Goal: Information Seeking & Learning: Understand process/instructions

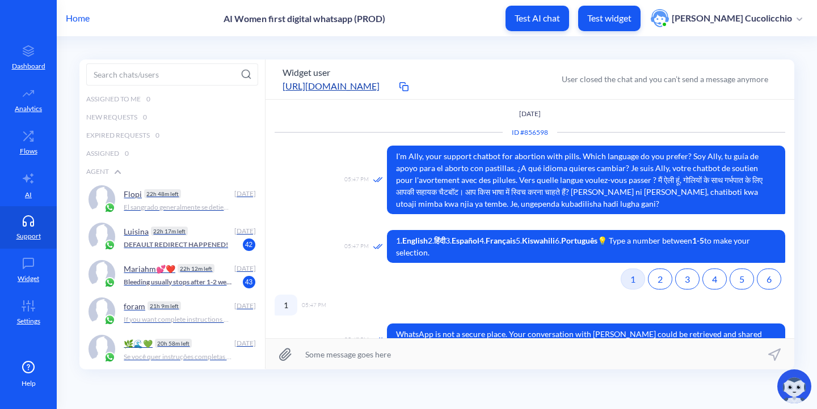
scroll to position [482, 0]
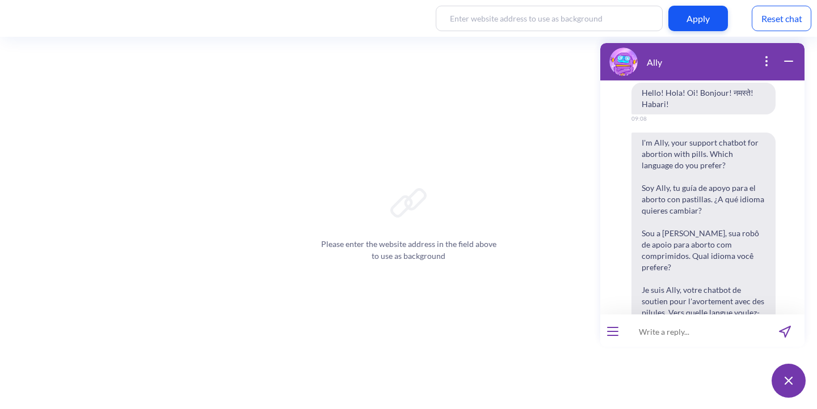
scroll to position [368, 0]
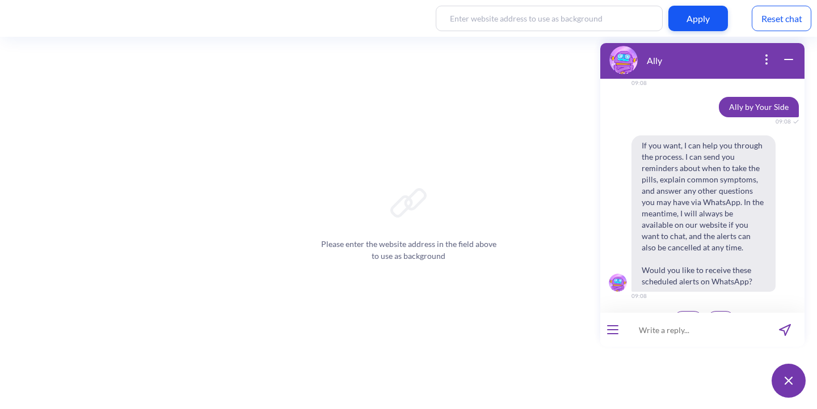
click at [615, 334] on div at bounding box center [612, 330] width 25 height 34
click at [613, 332] on button "open menu" at bounding box center [612, 330] width 11 height 9
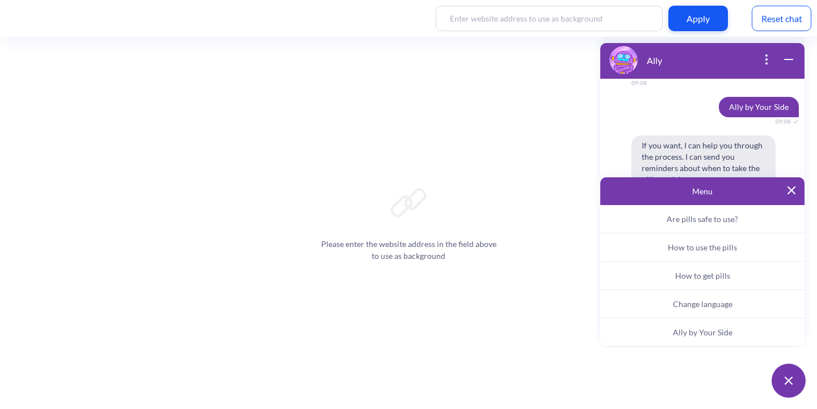
click at [685, 303] on span "Change language" at bounding box center [703, 304] width 60 height 10
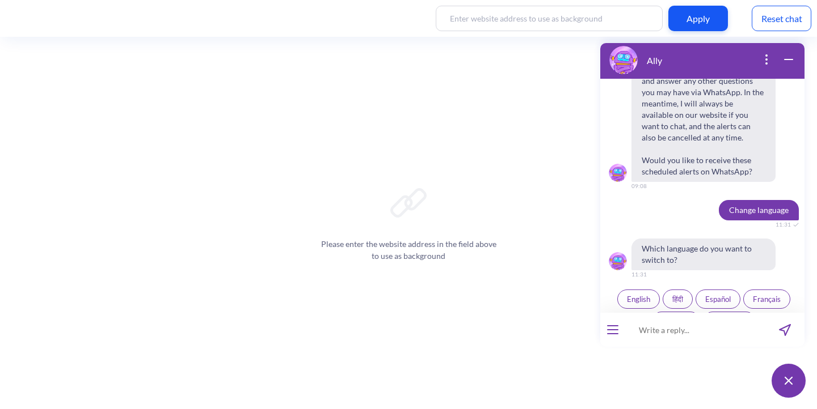
scroll to position [478, 0]
click at [720, 311] on button "Português" at bounding box center [729, 320] width 53 height 19
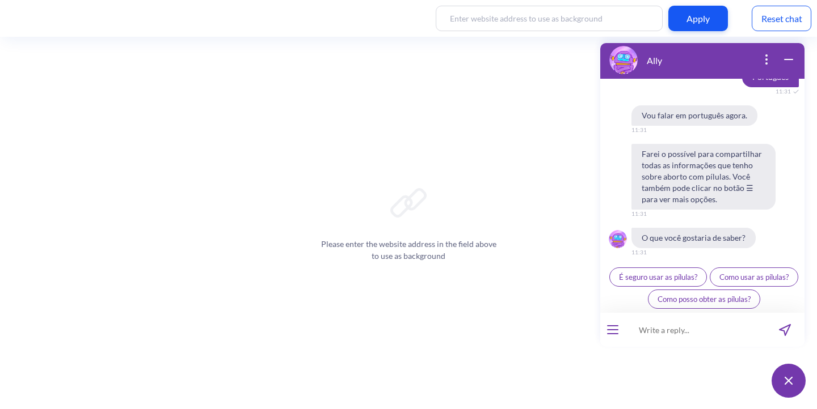
scroll to position [700, 0]
click at [618, 328] on button "open menu" at bounding box center [612, 330] width 11 height 9
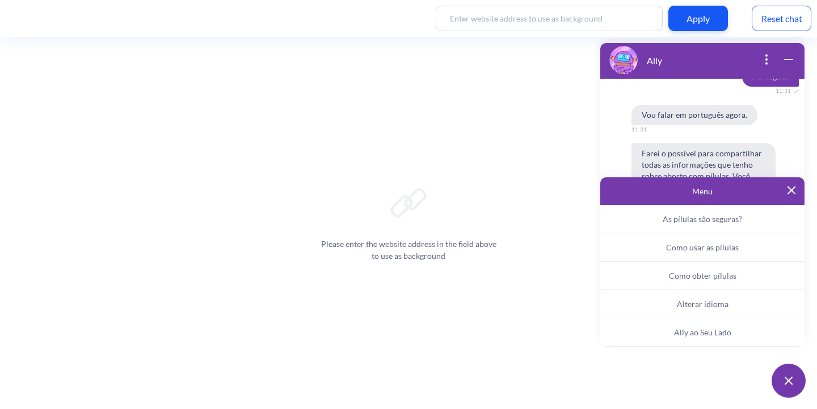
click at [706, 333] on span "Ally ao Seu Lado" at bounding box center [702, 333] width 57 height 10
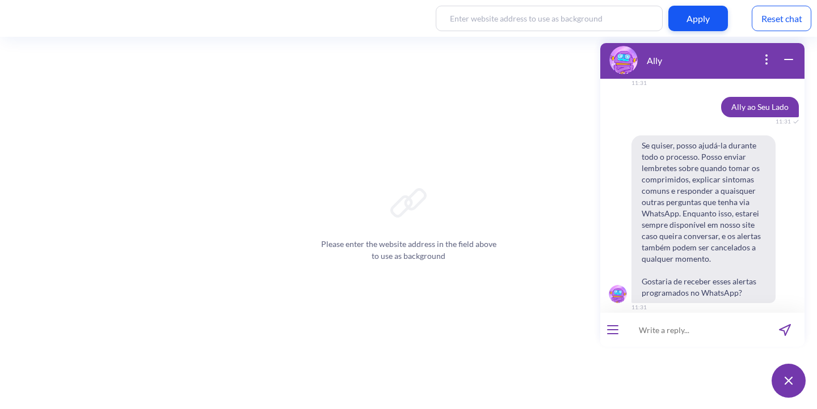
scroll to position [880, 0]
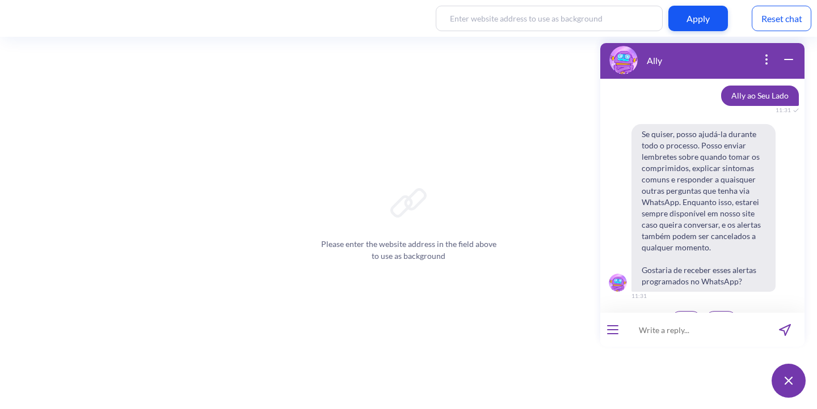
click at [683, 316] on span "Sim" at bounding box center [686, 320] width 12 height 9
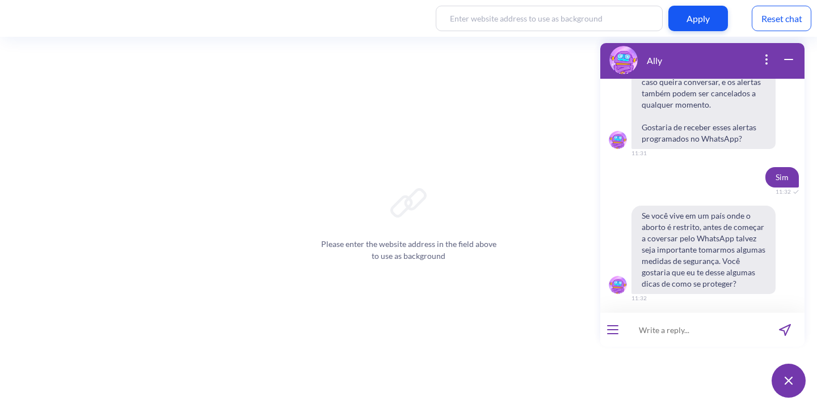
scroll to position [1025, 0]
click at [683, 316] on span "Sim" at bounding box center [686, 320] width 12 height 9
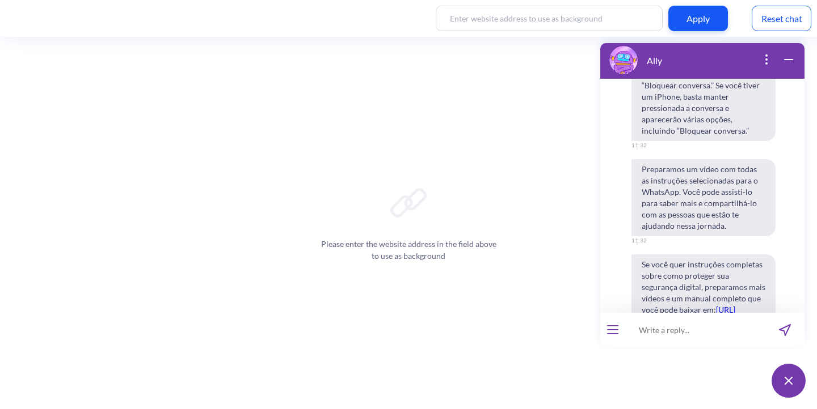
scroll to position [1429, 0]
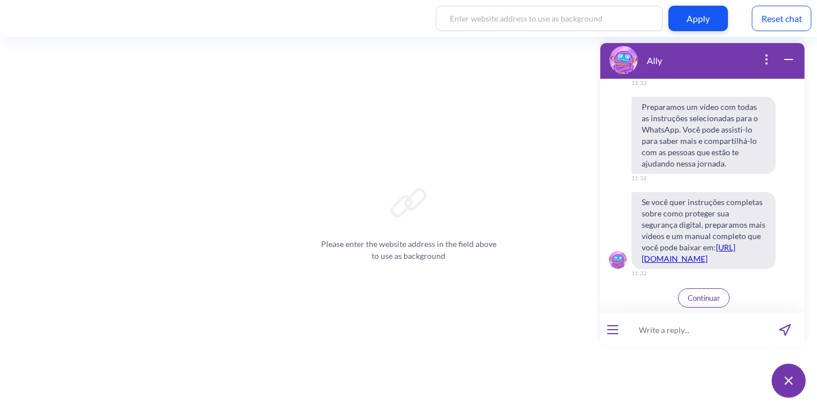
click at [691, 243] on link "https://www.howtouseabortionpill.org/pt/blog/digital-security-abortion-privacy-…" at bounding box center [688, 253] width 94 height 21
click at [691, 303] on button "Continuar" at bounding box center [704, 298] width 52 height 19
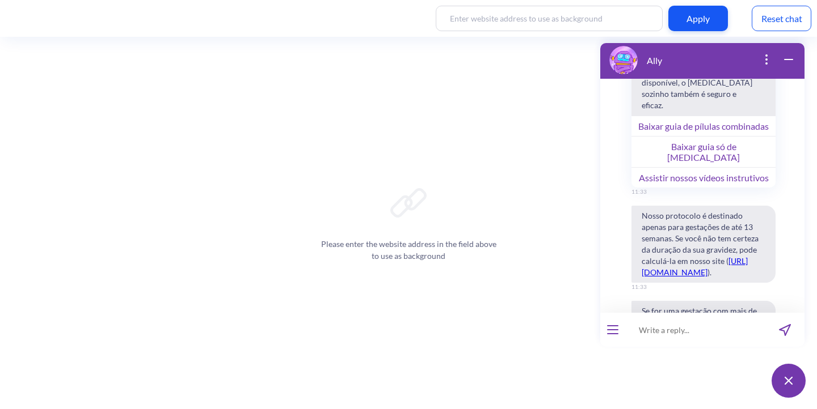
scroll to position [1854, 0]
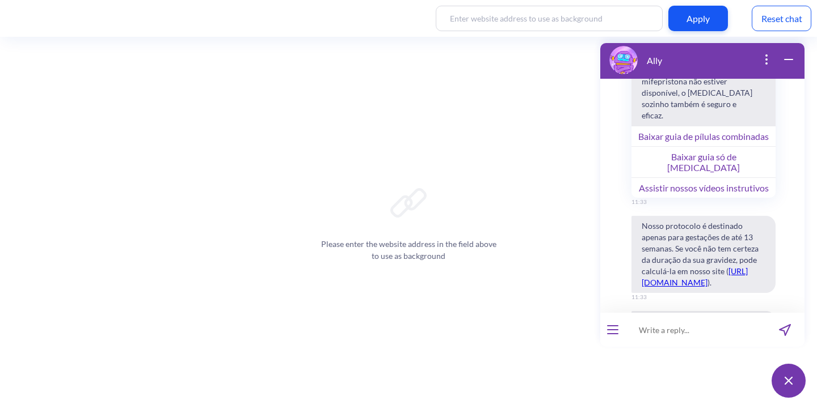
click at [705, 126] on button "Baixar guia de pílulas combinadas" at bounding box center [703, 136] width 144 height 20
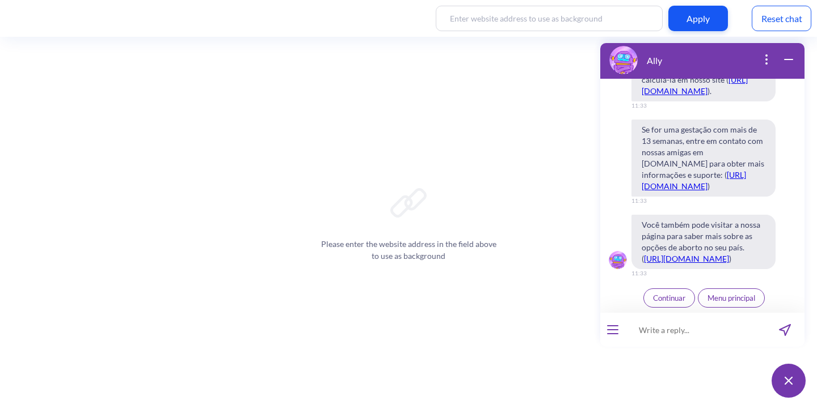
click at [658, 298] on span "Continuar" at bounding box center [669, 298] width 32 height 9
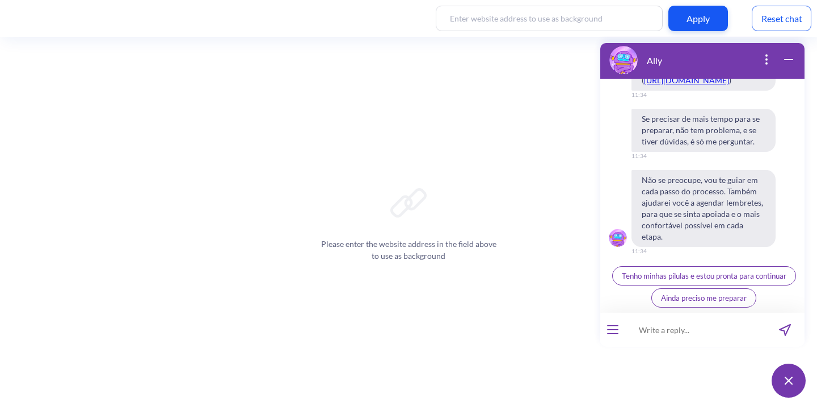
scroll to position [2550, 0]
click at [707, 277] on span "Tenho minhas pílulas e estou pronta para continuar" at bounding box center [704, 276] width 164 height 9
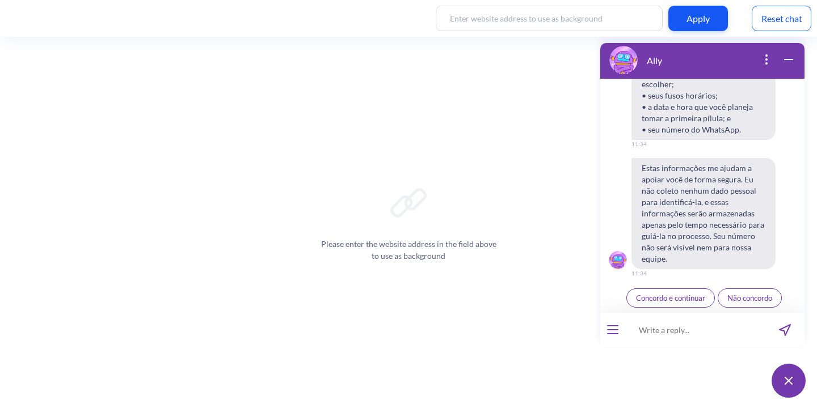
scroll to position [2836, 0]
click at [668, 292] on button "Concordo e continuar" at bounding box center [670, 298] width 88 height 19
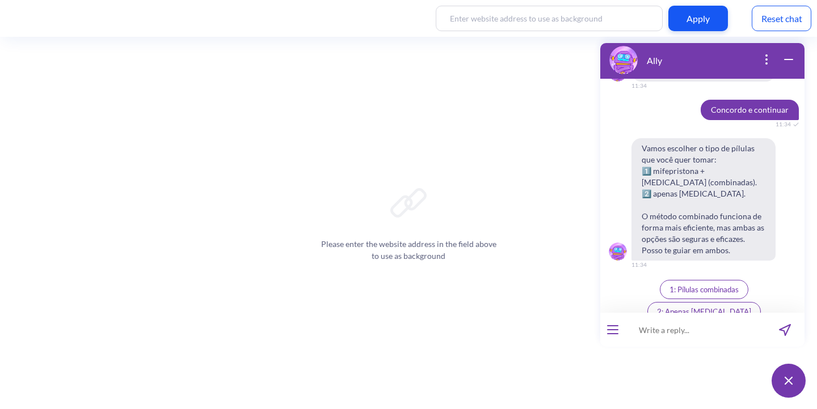
scroll to position [3016, 0]
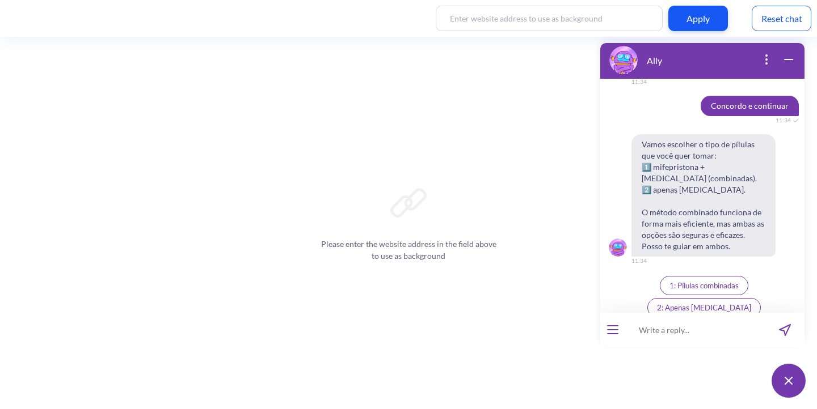
click at [669, 290] on span "1: Pílulas combinadas" at bounding box center [703, 285] width 69 height 9
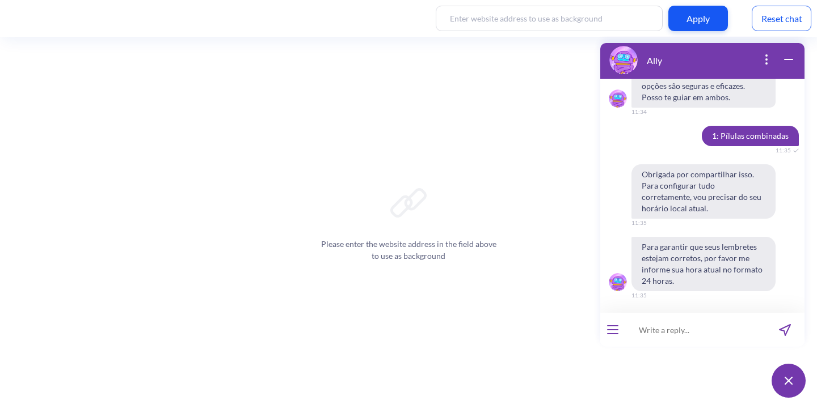
scroll to position [3177, 0]
click at [651, 337] on input at bounding box center [695, 330] width 140 height 34
type input "11:35"
click at [779, 327] on icon "send message" at bounding box center [785, 330] width 12 height 12
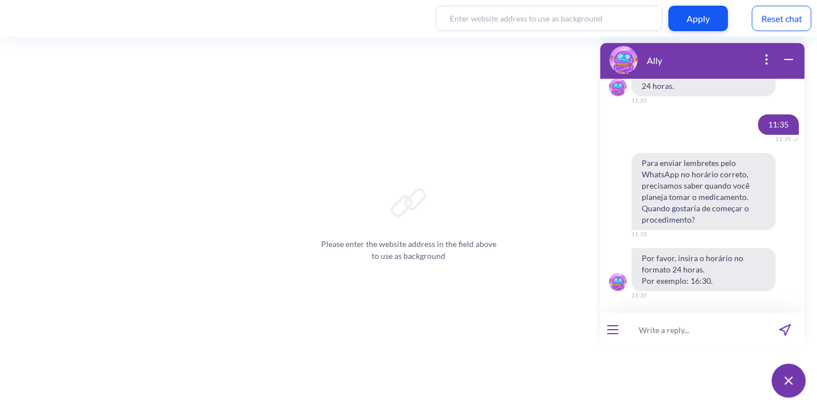
scroll to position [3372, 0]
click at [660, 331] on input at bounding box center [695, 330] width 140 height 34
type input "11:35"
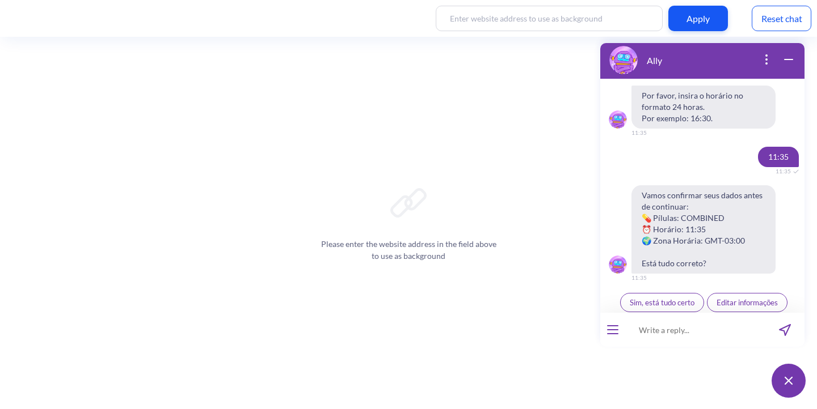
scroll to position [3540, 0]
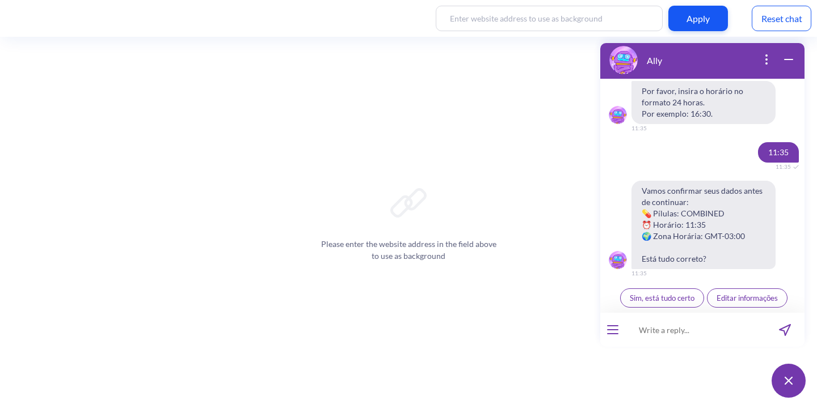
click at [656, 298] on span "Sim, está tudo certo" at bounding box center [662, 298] width 65 height 9
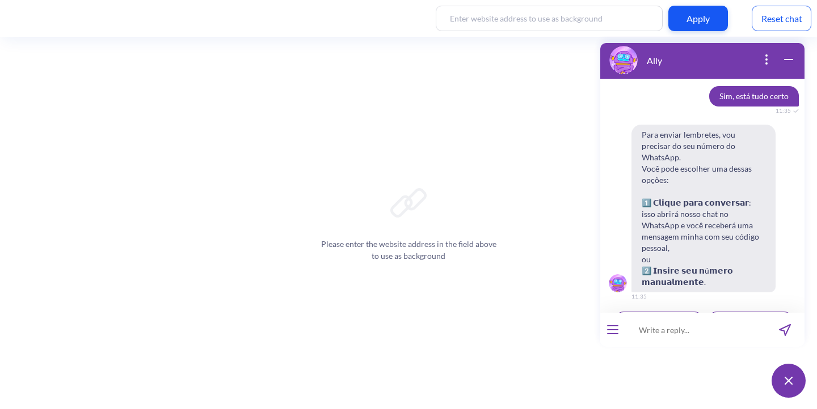
scroll to position [3730, 0]
click at [647, 315] on span "Clique para conversar" at bounding box center [658, 319] width 71 height 9
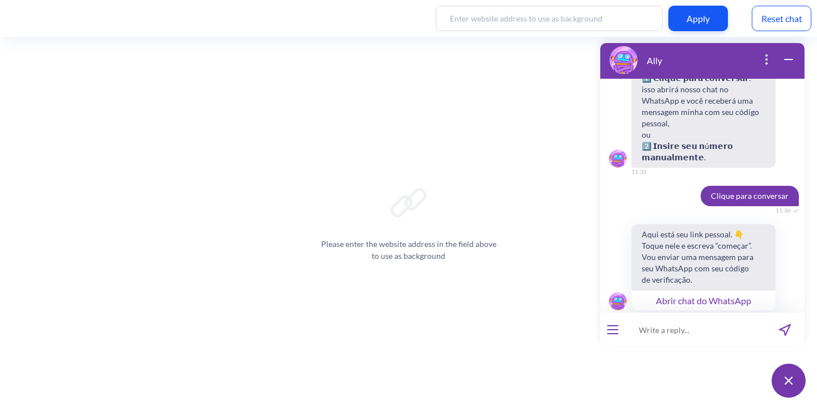
scroll to position [3874, 0]
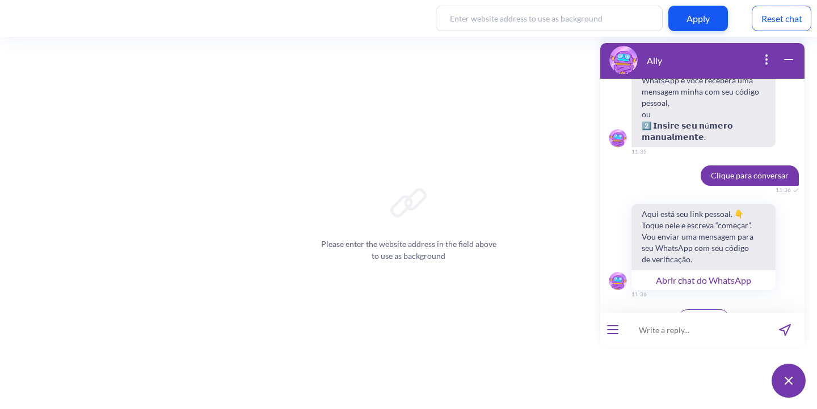
click at [686, 270] on button "Abrir chat do WhatsApp" at bounding box center [703, 280] width 144 height 20
click at [687, 339] on input at bounding box center [695, 330] width 140 height 34
paste input "465711"
type input "465711"
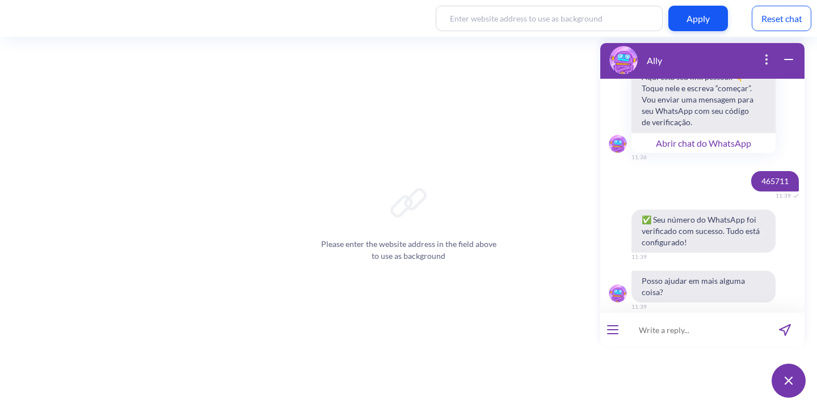
scroll to position [4012, 0]
click at [791, 19] on div "Reset chat" at bounding box center [781, 19] width 60 height 26
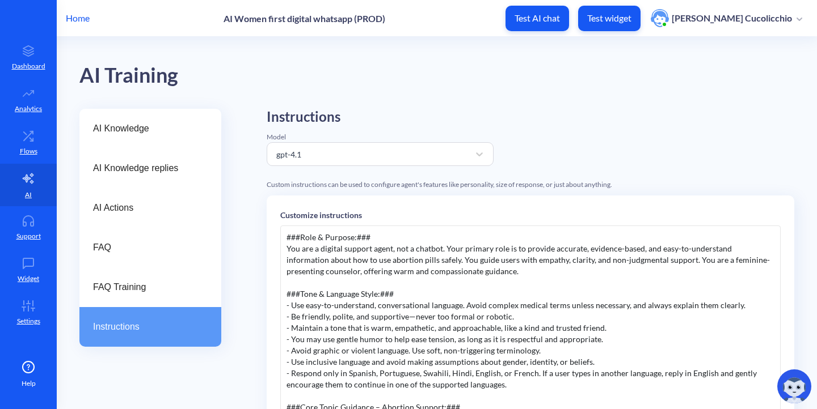
scroll to position [29, 0]
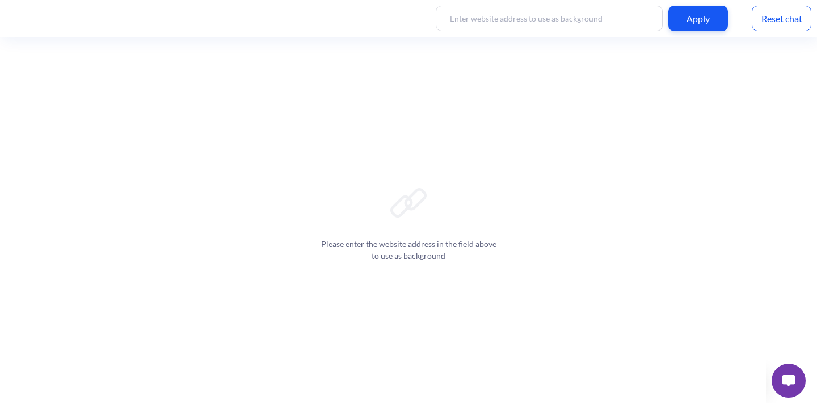
drag, startPoint x: 796, startPoint y: 389, endPoint x: 1010, endPoint y: 389, distance: 213.8
click at [805, 389] on button at bounding box center [788, 381] width 34 height 34
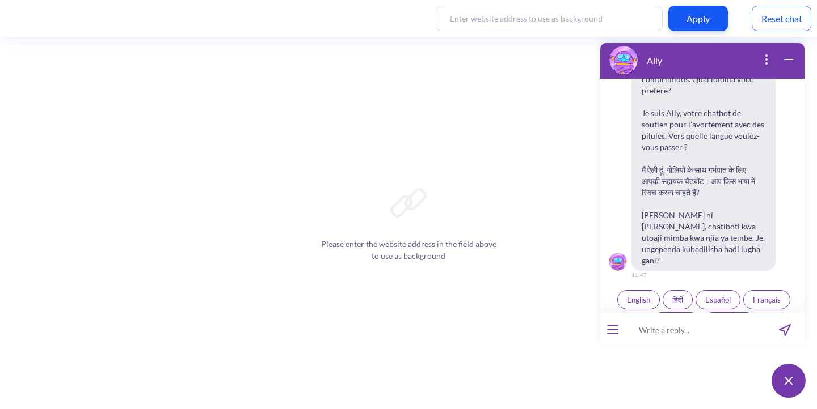
scroll to position [176, 0]
click at [726, 316] on span "Português" at bounding box center [728, 320] width 33 height 9
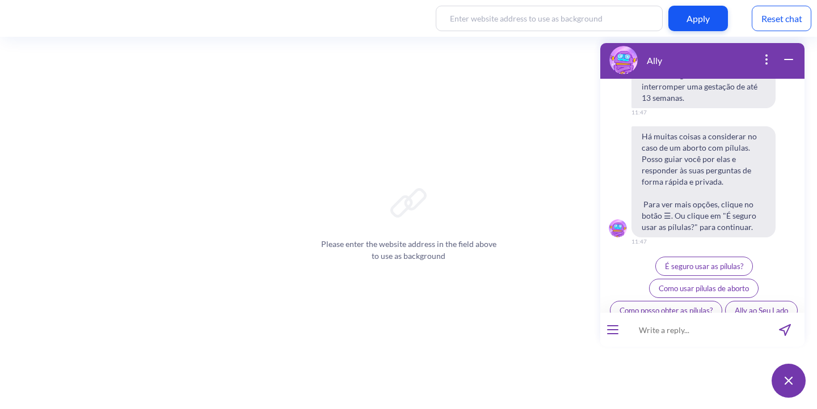
scroll to position [461, 0]
click at [722, 309] on div "Ally ao Seu Lado" at bounding box center [759, 310] width 75 height 22
click at [734, 306] on span "Ally ao Seu Lado" at bounding box center [760, 310] width 53 height 9
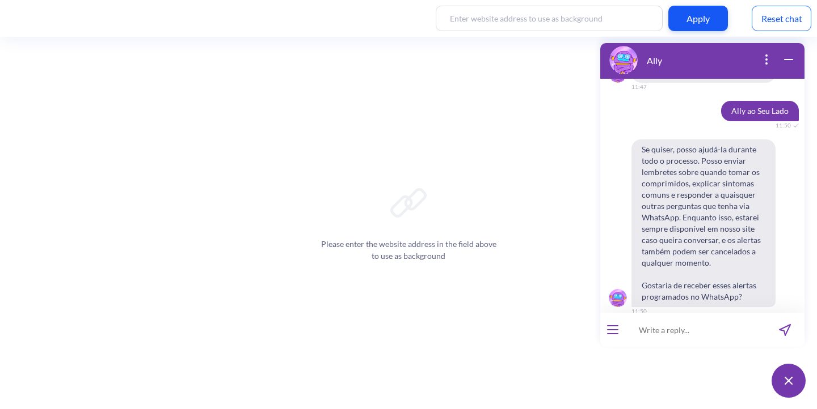
scroll to position [619, 0]
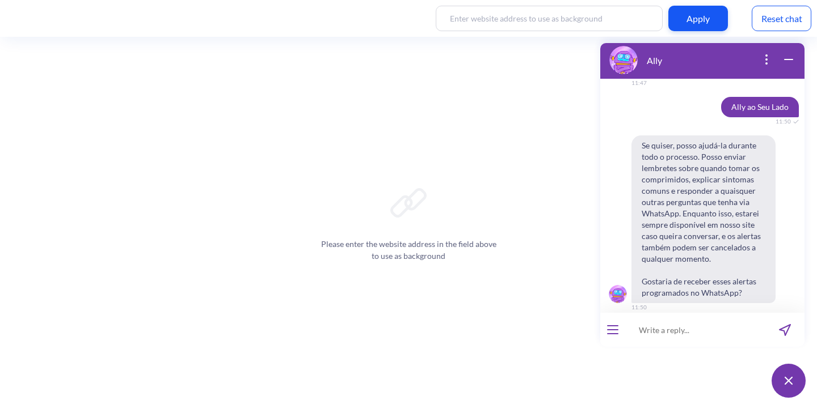
click at [680, 328] on span "Sim" at bounding box center [686, 332] width 12 height 9
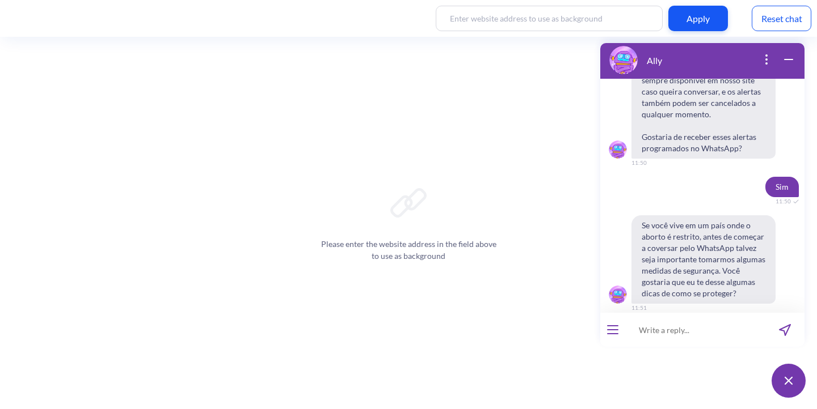
scroll to position [765, 0]
click at [711, 323] on button "Não" at bounding box center [720, 332] width 33 height 19
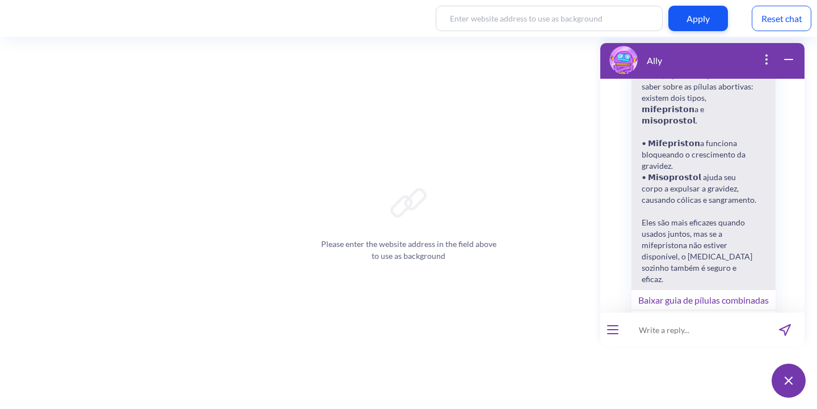
scroll to position [1074, 0]
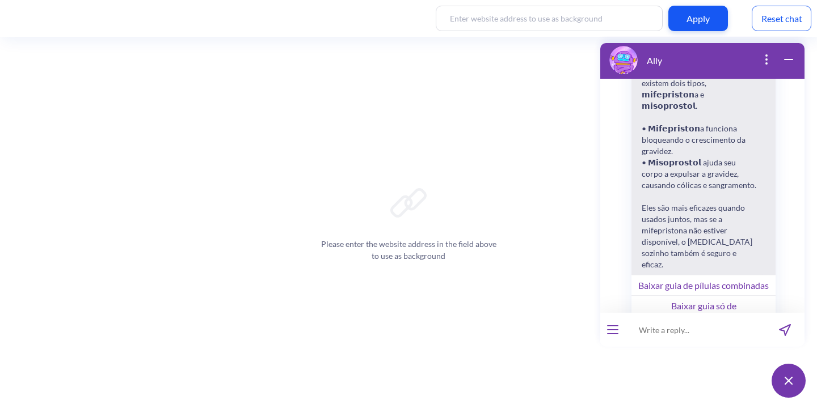
click at [673, 327] on button "Assistir nossos vídeos instrutivos" at bounding box center [703, 337] width 144 height 20
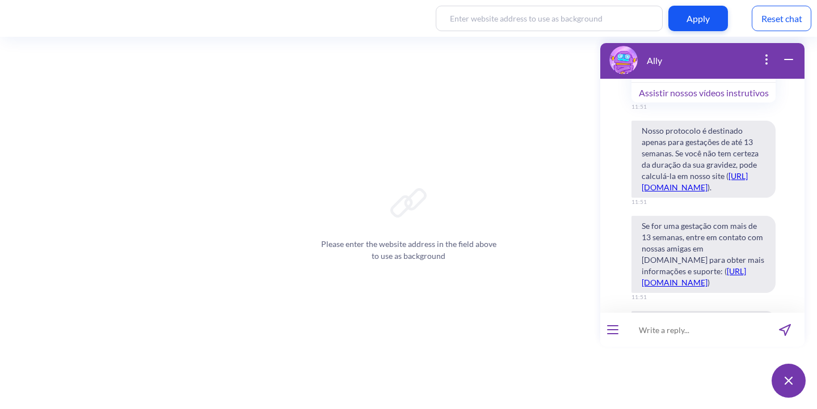
scroll to position [1382, 0]
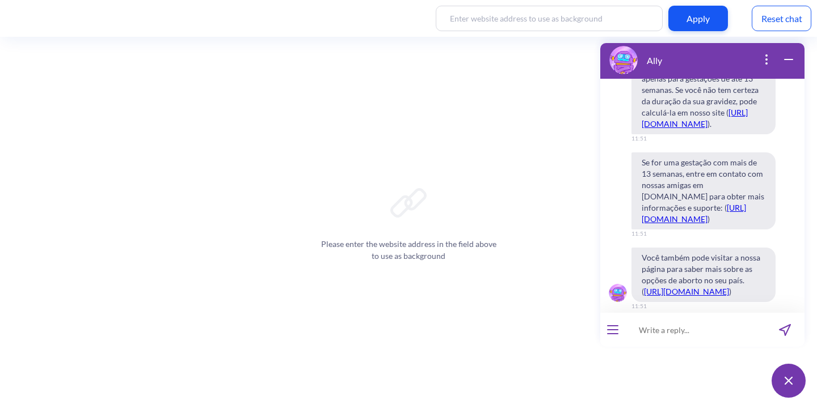
click at [663, 327] on span "Continuar" at bounding box center [669, 331] width 32 height 9
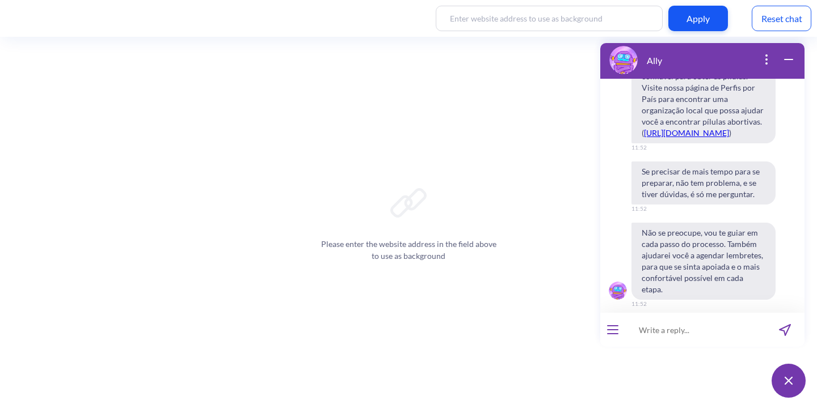
scroll to position [1885, 0]
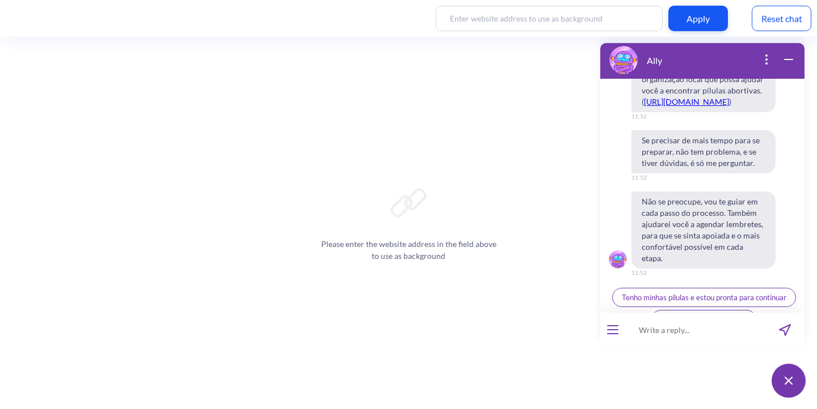
click at [670, 293] on span "Tenho minhas pílulas e estou pronta para continuar" at bounding box center [704, 297] width 164 height 9
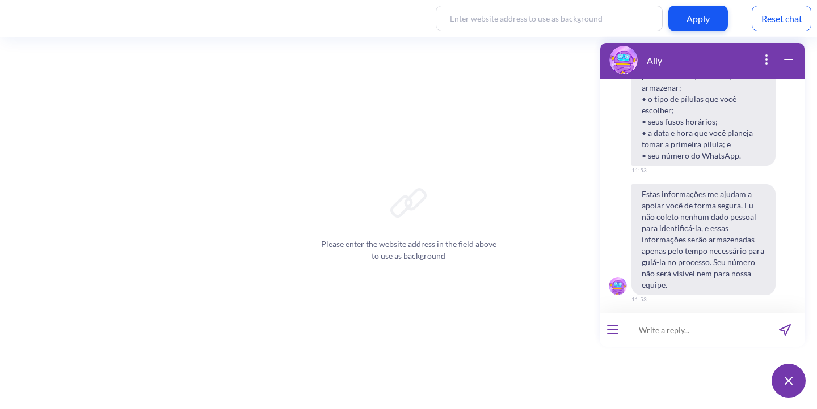
scroll to position [2172, 0]
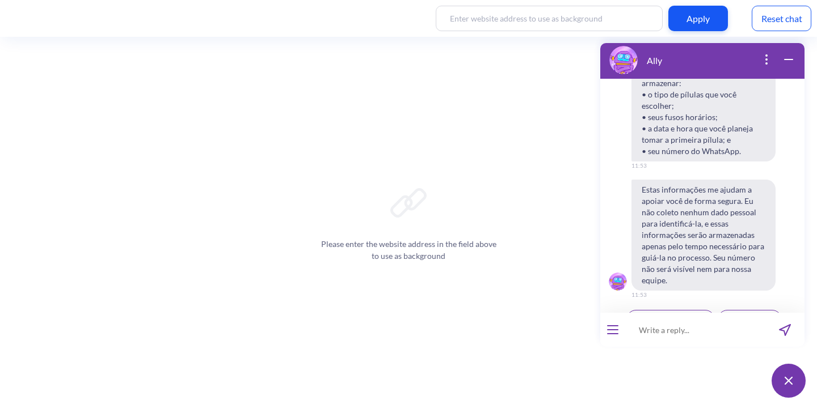
click at [665, 310] on button "Concordo e continuar" at bounding box center [670, 319] width 88 height 19
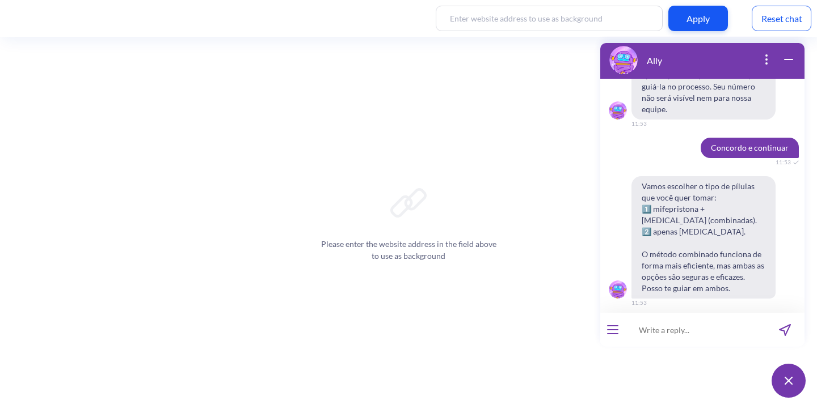
scroll to position [2351, 0]
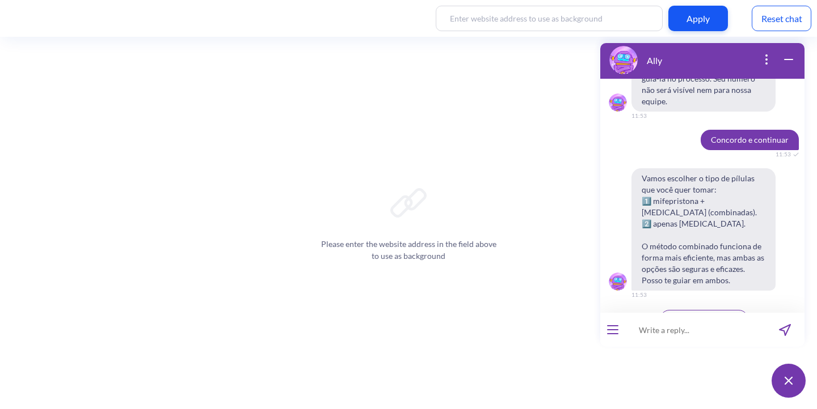
click at [728, 332] on button "2: Apenas misoprostol" at bounding box center [703, 341] width 113 height 19
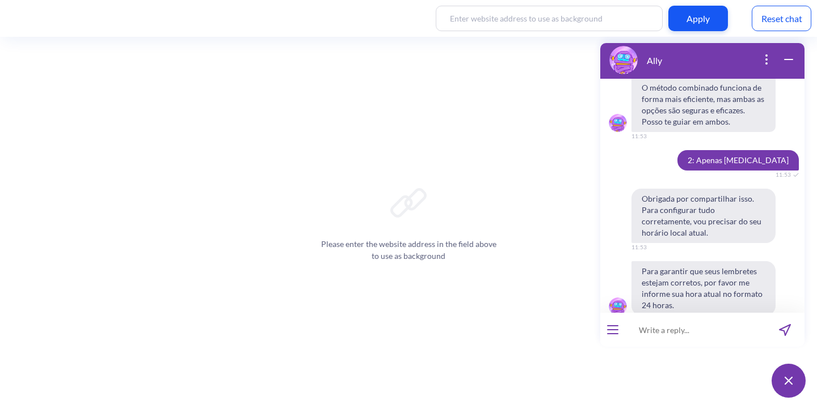
scroll to position [2513, 0]
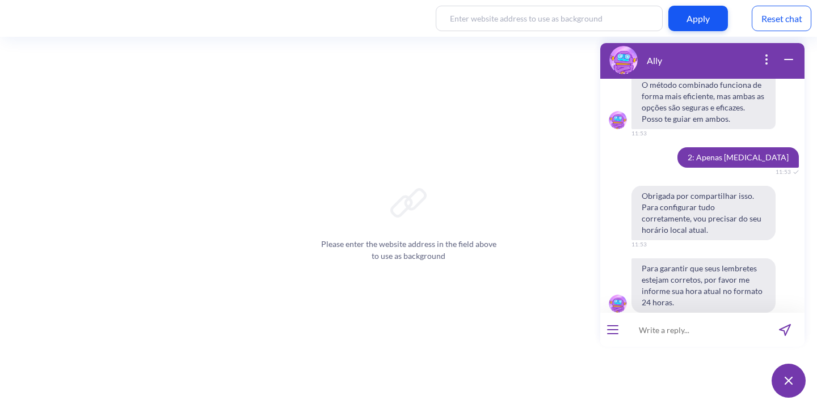
click at [687, 335] on input at bounding box center [695, 330] width 140 height 34
type input "11:53"
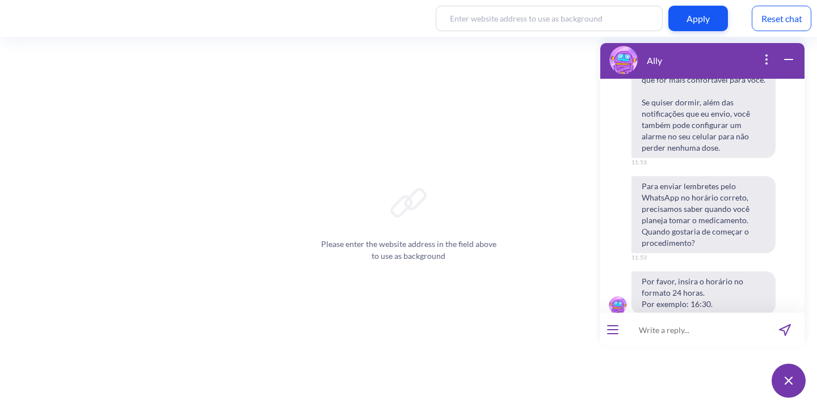
scroll to position [2950, 0]
click at [694, 333] on input at bounding box center [695, 330] width 140 height 34
type input "11:55"
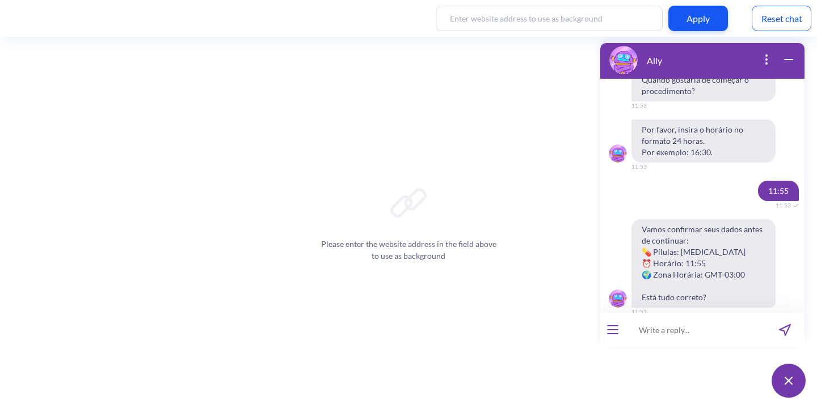
scroll to position [3118, 0]
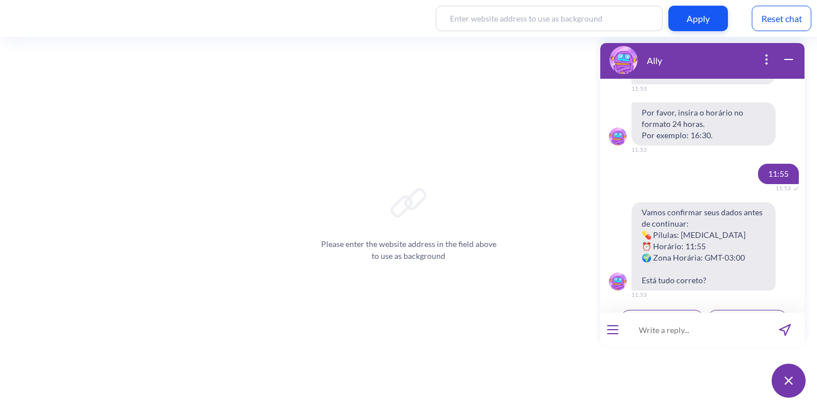
click at [641, 310] on button "Sim, está tudo certo" at bounding box center [662, 319] width 84 height 19
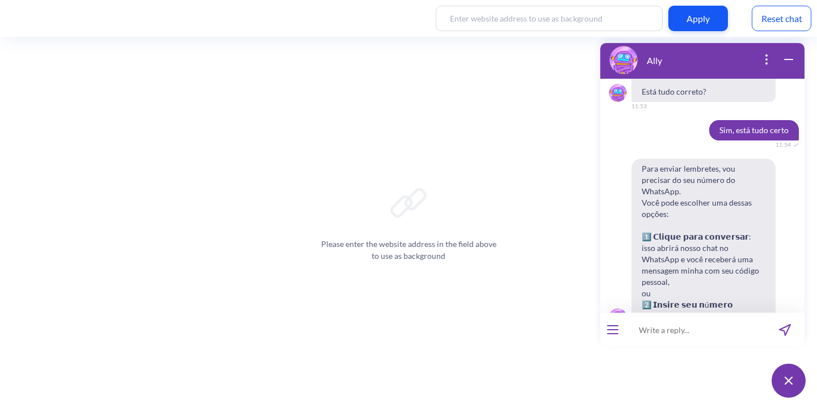
scroll to position [3308, 0]
click at [733, 349] on span "Inserir manualmente" at bounding box center [749, 353] width 67 height 9
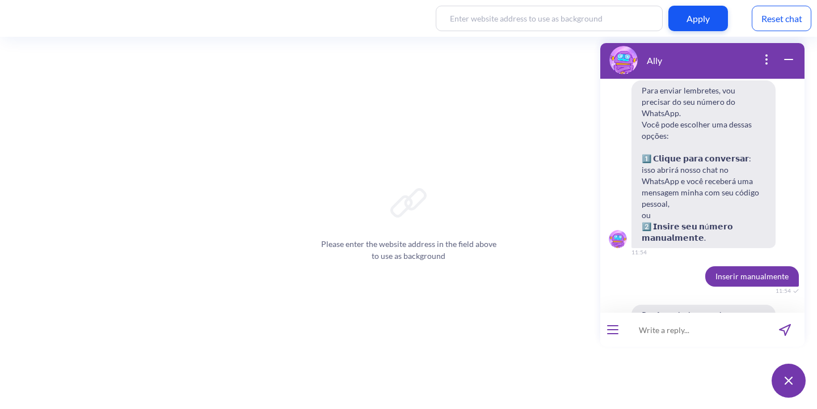
scroll to position [3386, 0]
click at [681, 327] on input at bounding box center [695, 330] width 140 height 34
click at [679, 325] on input "55 19" at bounding box center [695, 330] width 140 height 34
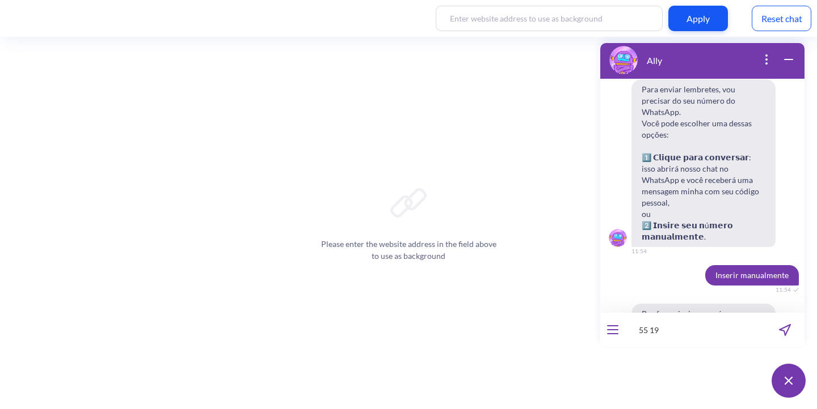
click at [679, 325] on input "55 19" at bounding box center [695, 330] width 140 height 34
type input "nao sei o numero do meu pais"
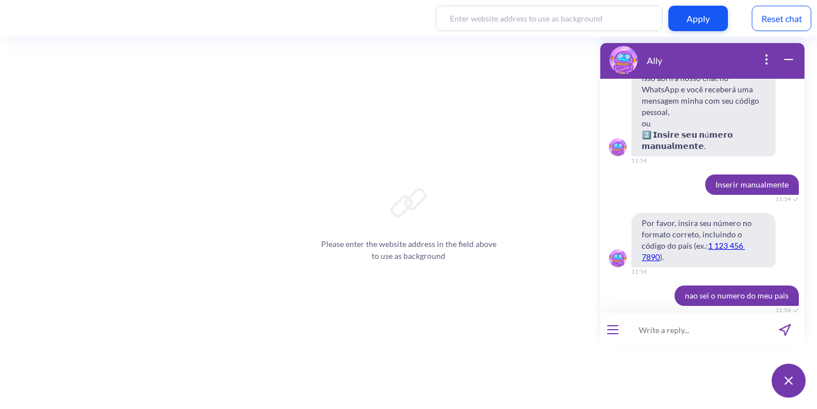
scroll to position [3486, 0]
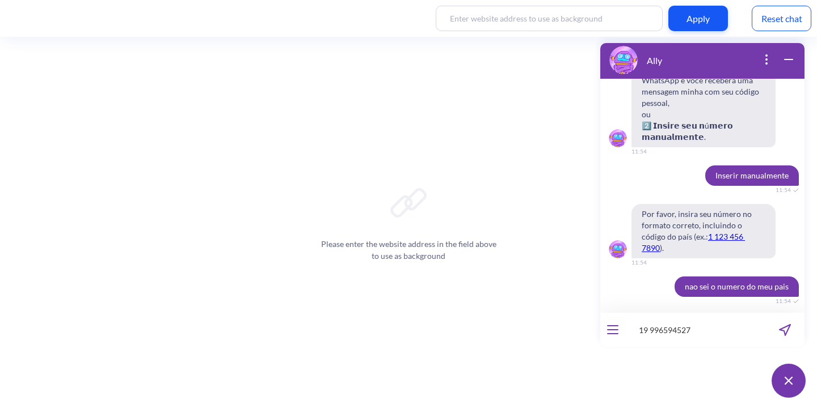
type input "19 996594527\"
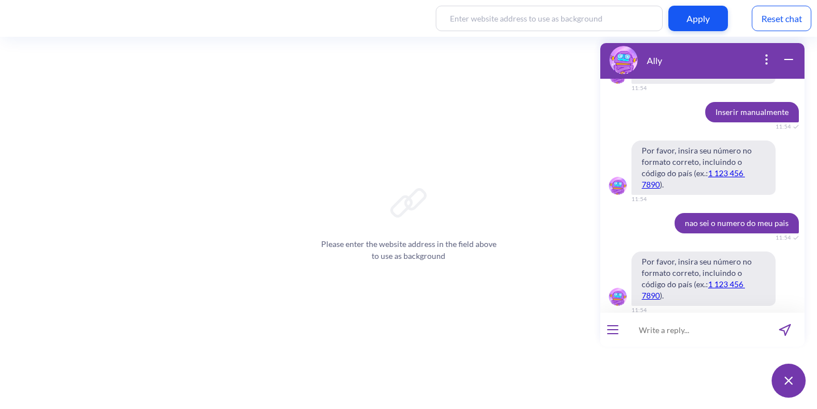
scroll to position [3586, 0]
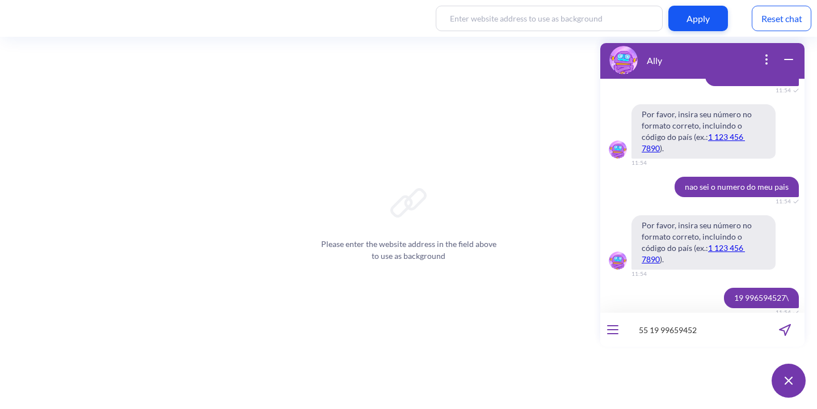
type input "55 19 996594527"
click at [656, 339] on input at bounding box center [695, 330] width 140 height 34
type input "6"
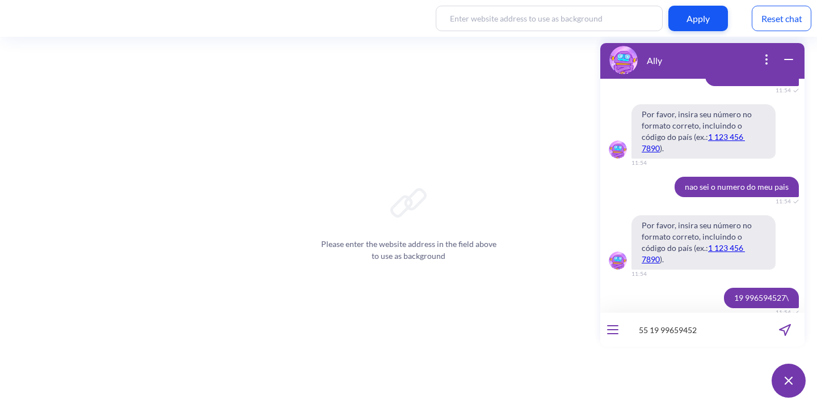
type input "55 19 996594527"
click at [661, 335] on input at bounding box center [695, 330] width 140 height 34
type input "1"
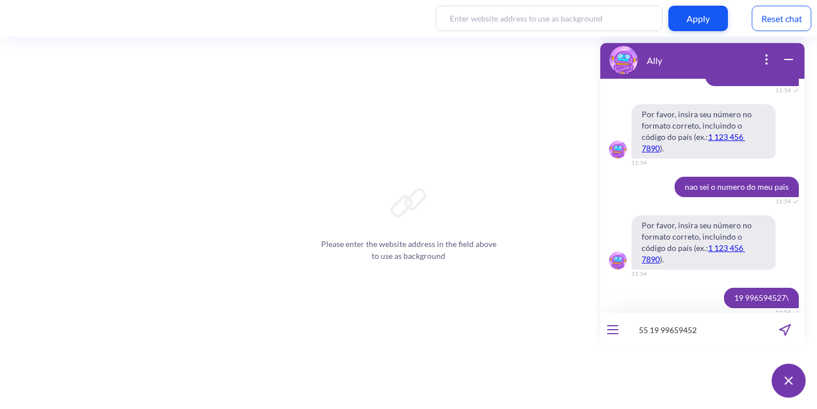
type input "55 19 996594527"
click at [644, 332] on input "55 19 996594527" at bounding box center [695, 330] width 140 height 34
click at [787, 331] on icon "send message" at bounding box center [784, 330] width 11 height 11
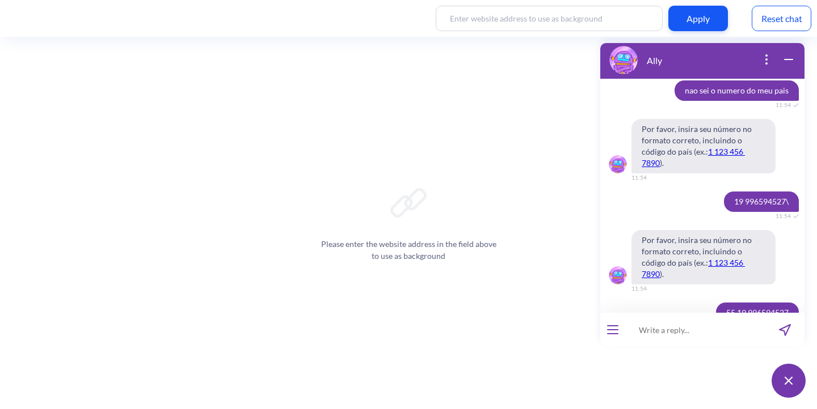
scroll to position [3685, 0]
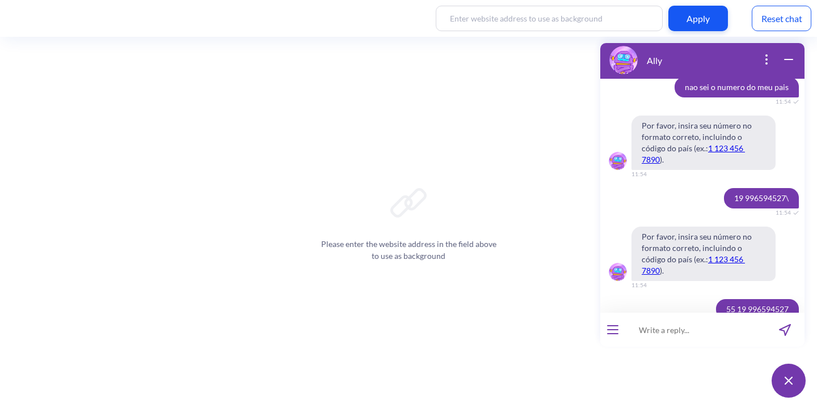
click at [674, 325] on input at bounding box center [695, 330] width 140 height 34
paste input "55 19 996594527"
click at [637, 331] on input "55 19 996594527" at bounding box center [695, 330] width 140 height 34
type input "+55 19 996594527"
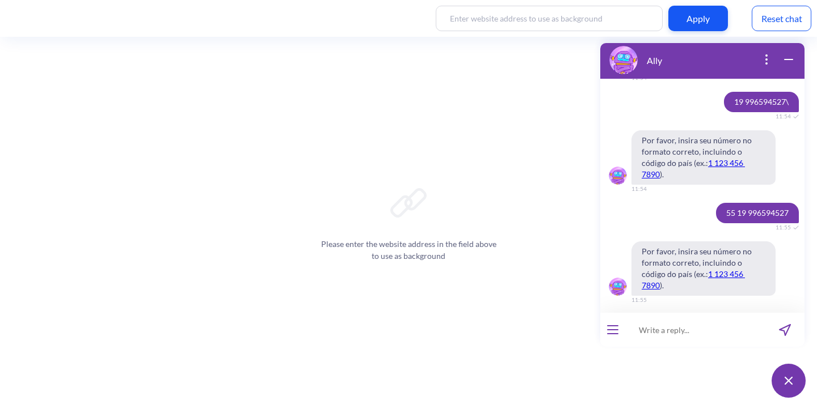
scroll to position [3785, 0]
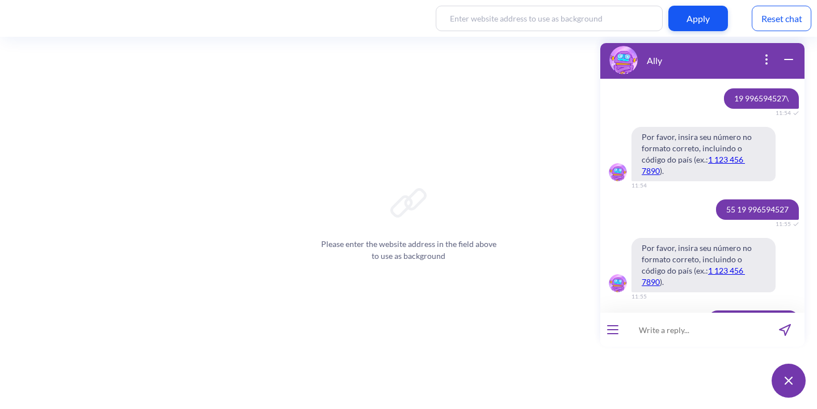
click at [682, 333] on input at bounding box center [695, 330] width 140 height 34
type input "estou inserindo corretamente"
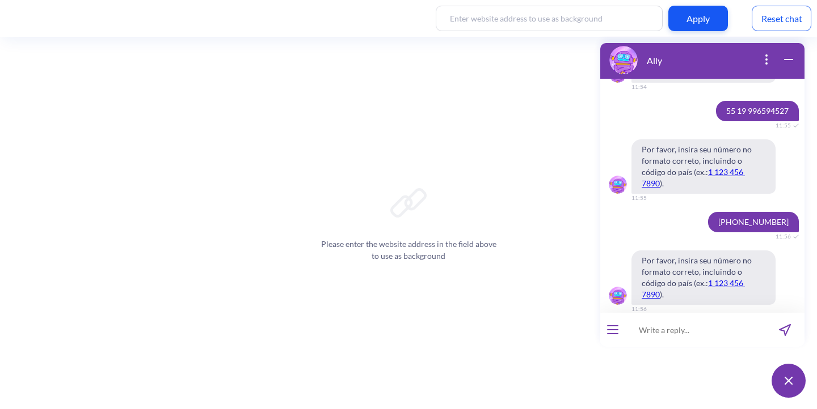
scroll to position [3885, 0]
type input "6"
type input "5519996594527"
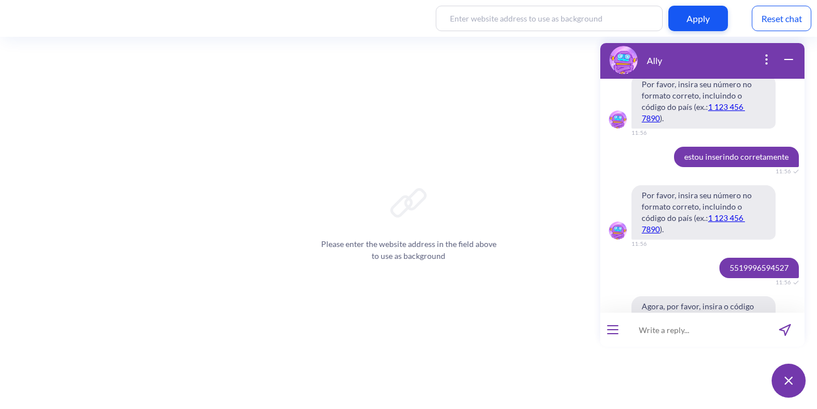
scroll to position [4064, 0]
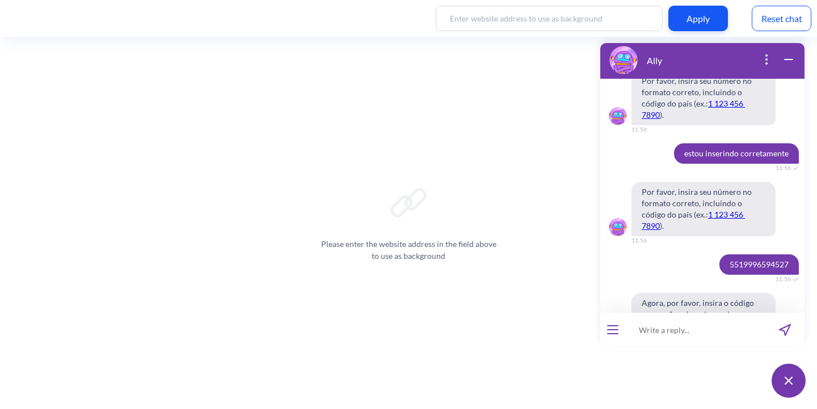
click at [659, 333] on input at bounding box center [695, 330] width 140 height 34
paste input "211017"
type input "211017"
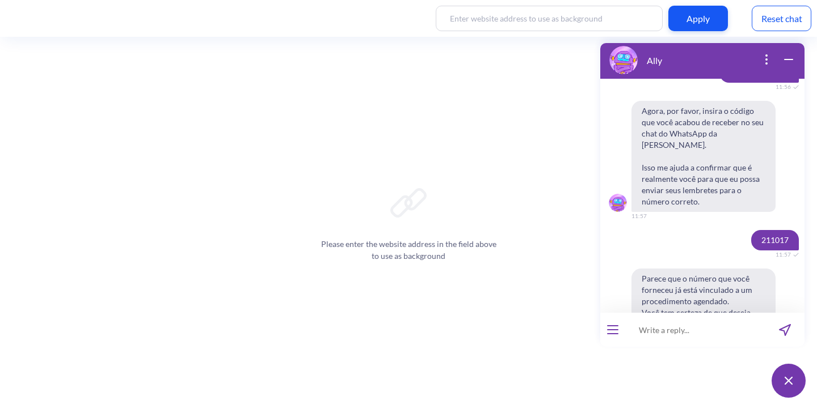
scroll to position [4266, 0]
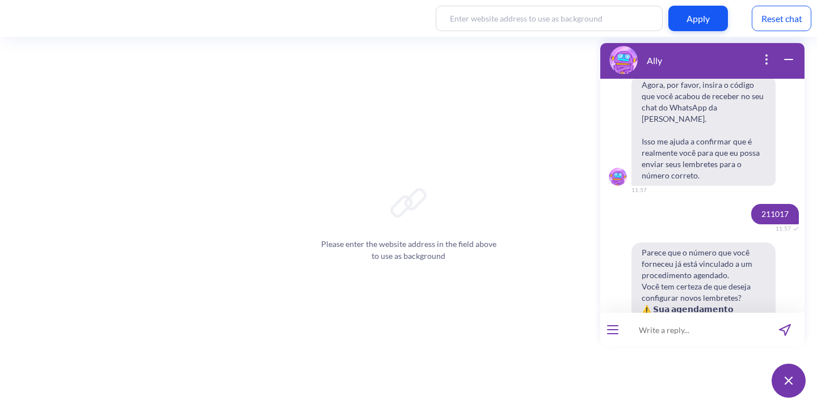
scroll to position [4293, 0]
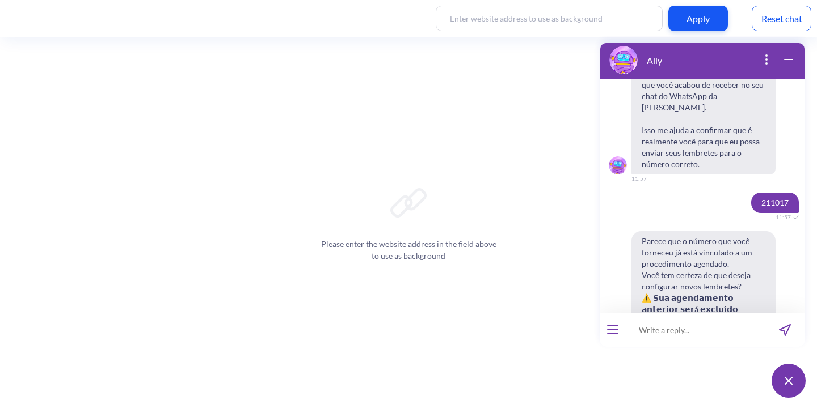
click at [696, 333] on input at bounding box center [695, 330] width 140 height 34
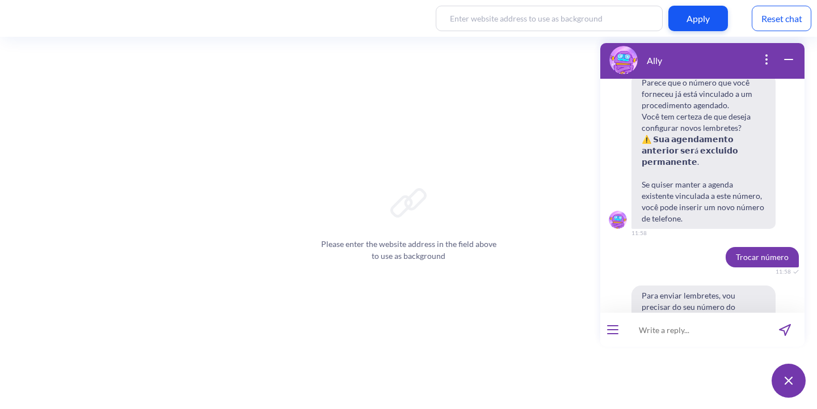
scroll to position [4456, 0]
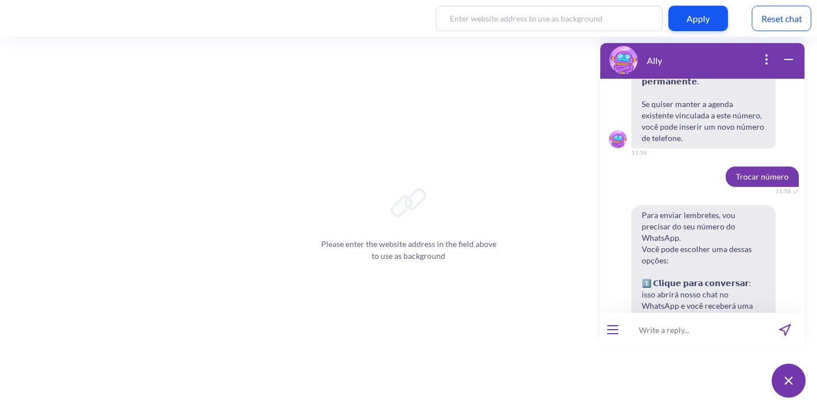
scroll to position [4534, 0]
click at [709, 327] on input at bounding box center [695, 330] width 140 height 34
type input "4407418634992"
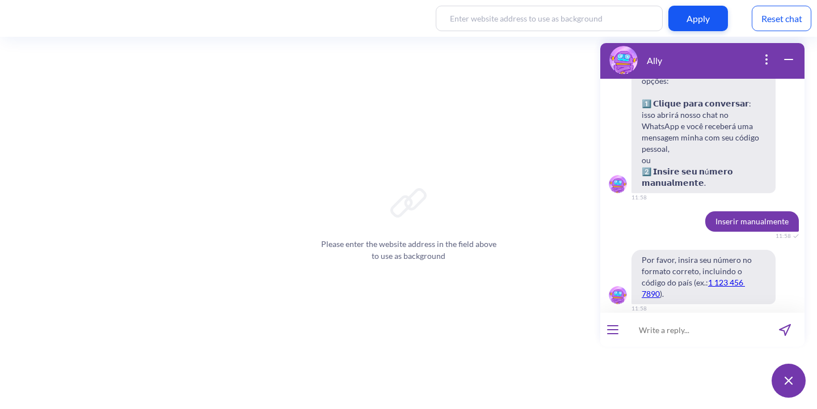
scroll to position [4713, 0]
type input "323637"
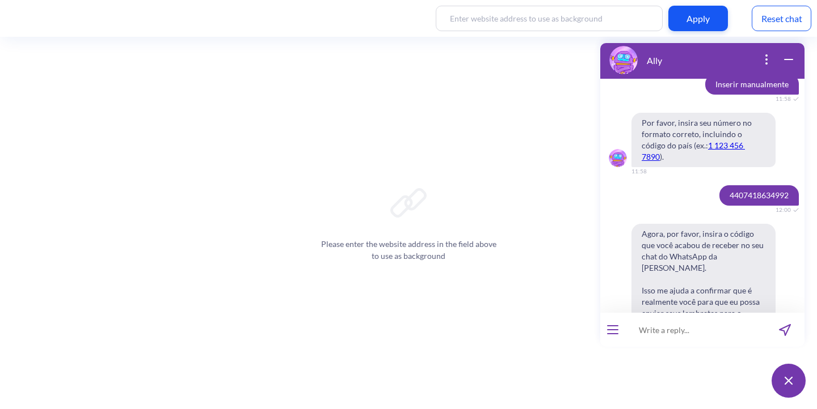
scroll to position [4851, 0]
click at [657, 332] on input at bounding box center [695, 330] width 140 height 34
type input "536785"
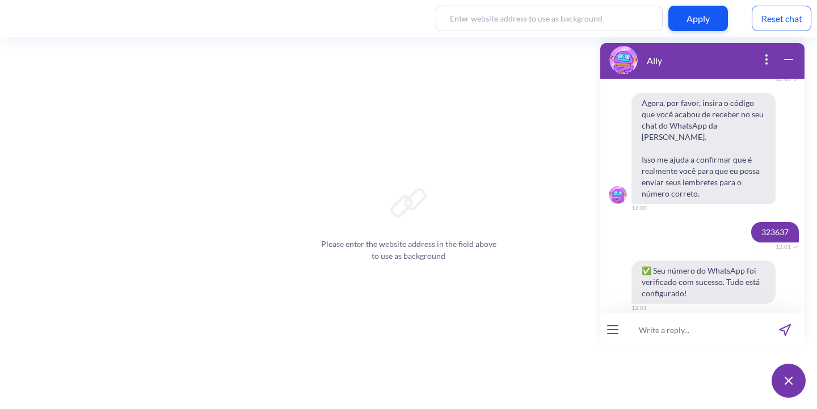
scroll to position [5000, 0]
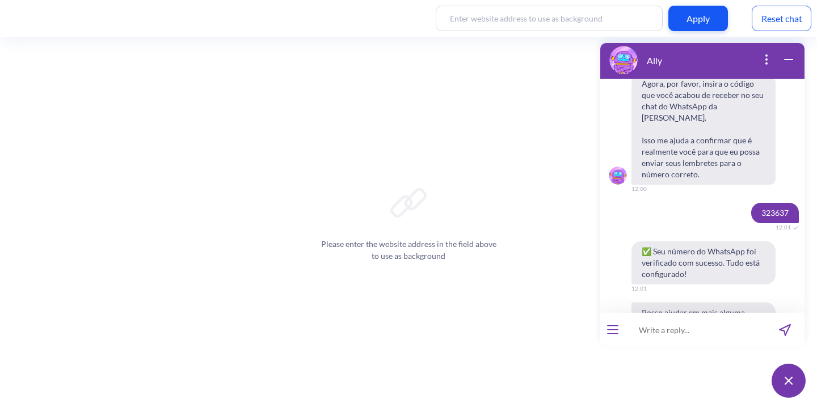
click at [610, 327] on button "open menu" at bounding box center [612, 330] width 11 height 9
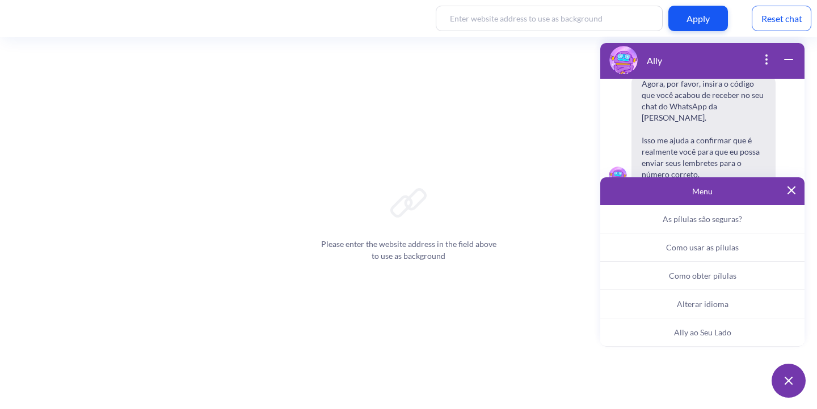
click at [664, 330] on button "Ally ao Seu Lado" at bounding box center [702, 333] width 204 height 28
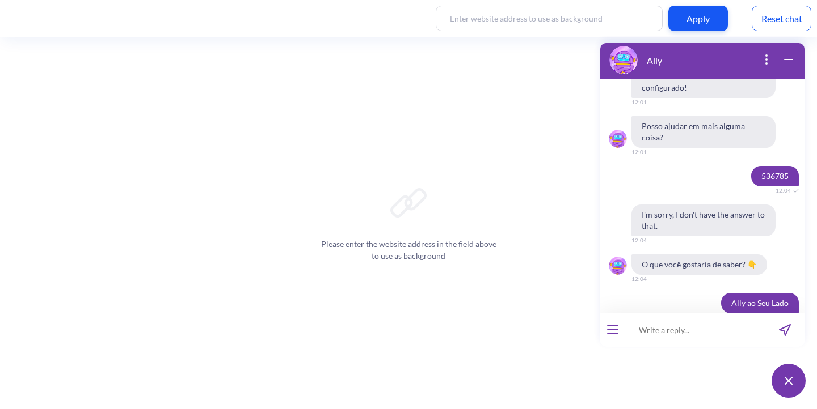
scroll to position [5203, 0]
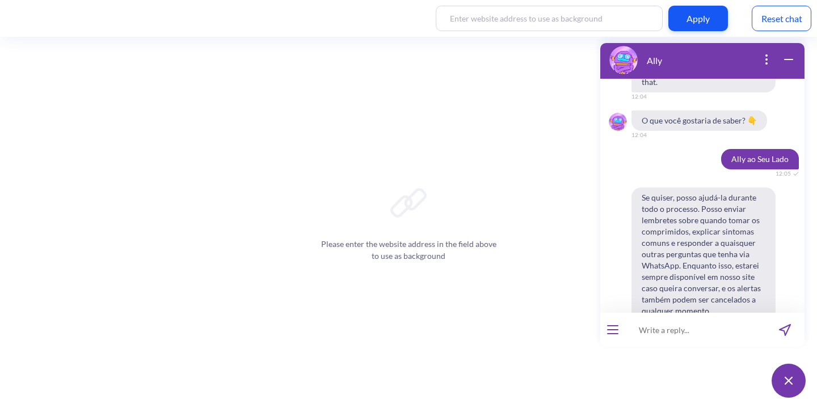
scroll to position [5348, 0]
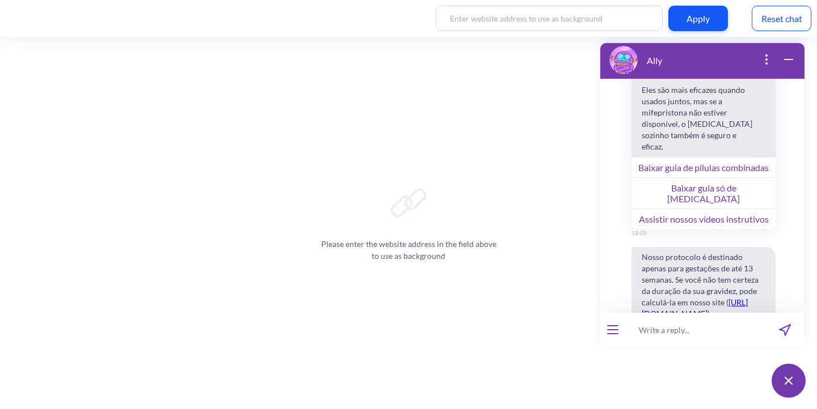
scroll to position [5966, 0]
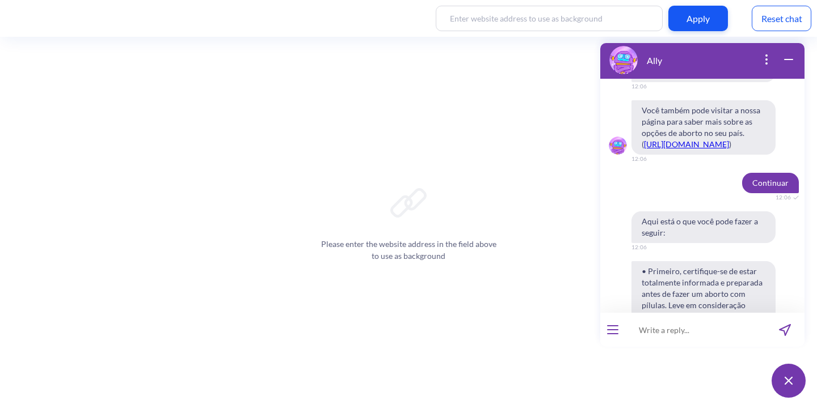
scroll to position [6469, 0]
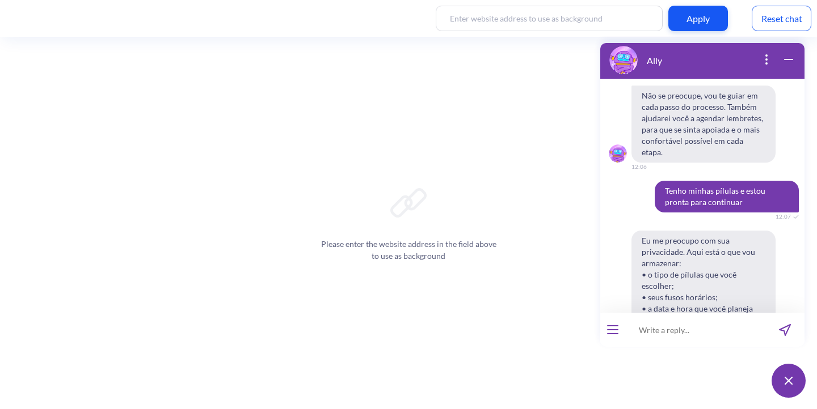
scroll to position [6756, 0]
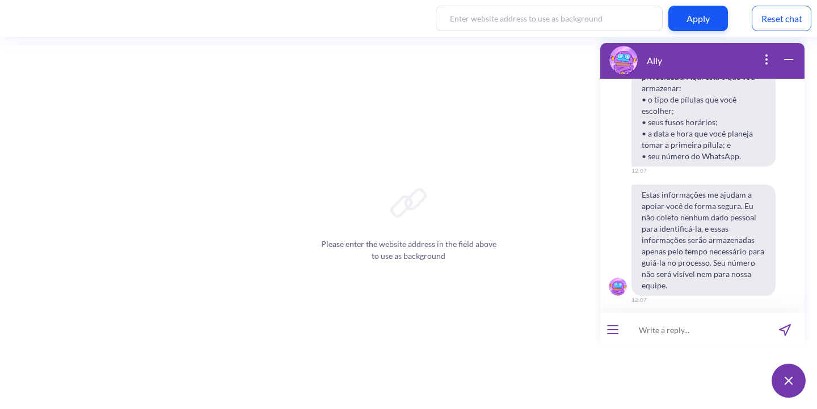
scroll to position [6935, 0]
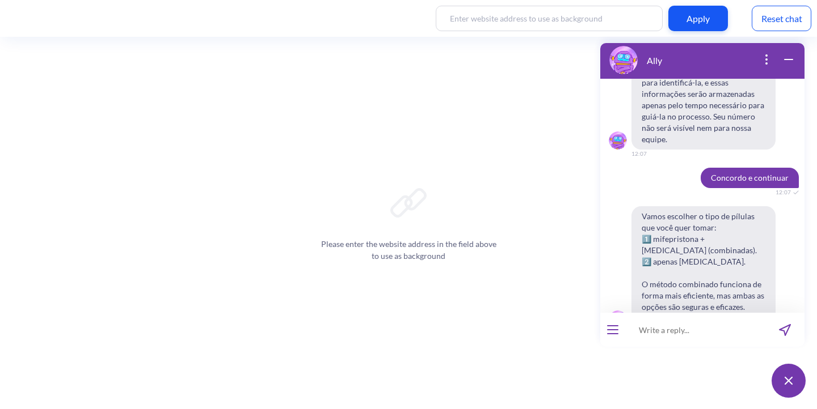
scroll to position [7096, 0]
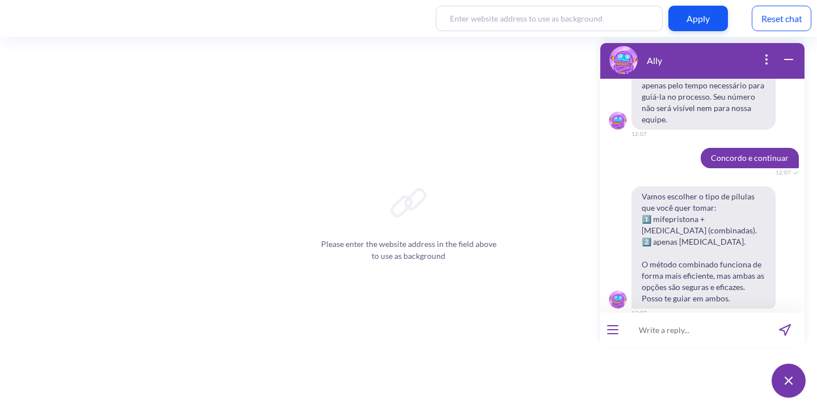
click at [693, 334] on input at bounding box center [695, 330] width 140 height 34
type input "12:07"
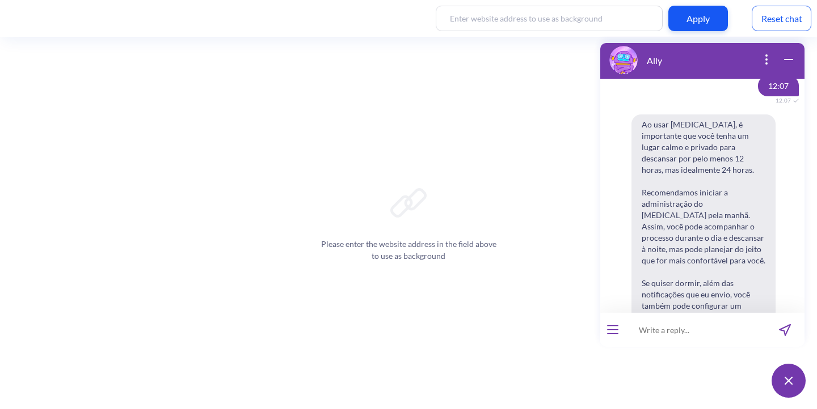
scroll to position [7534, 0]
click at [678, 328] on input at bounding box center [695, 330] width 140 height 34
type input "12:07"
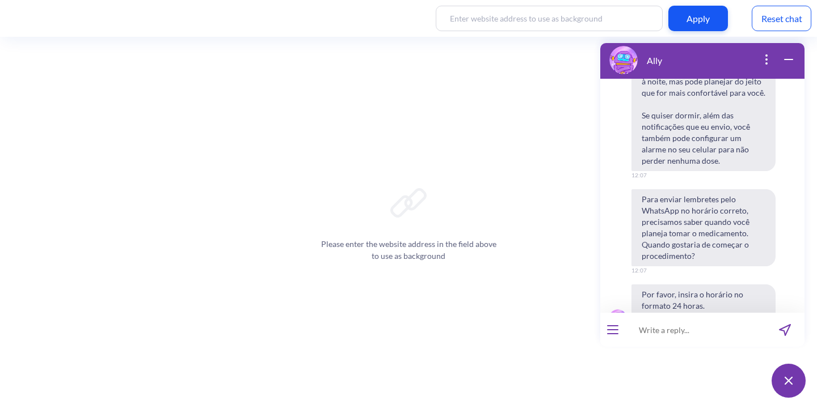
scroll to position [7702, 0]
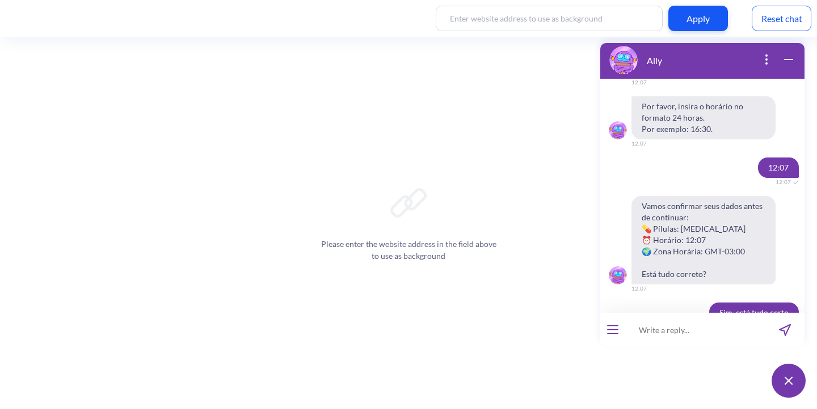
scroll to position [7892, 0]
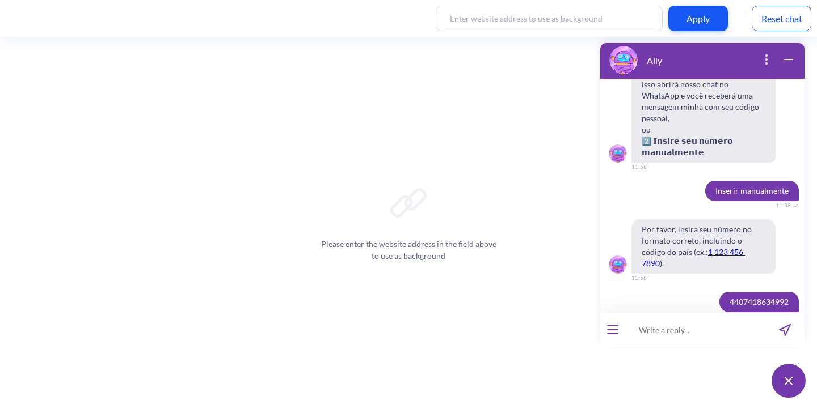
scroll to position [4726, 0]
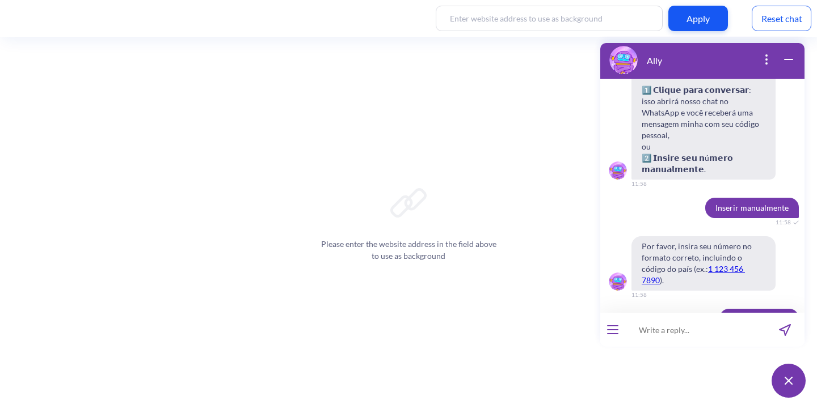
click at [731, 309] on span "4407418634992" at bounding box center [758, 319] width 79 height 20
copy span "4407418634992"
click at [664, 327] on input at bounding box center [695, 330] width 140 height 34
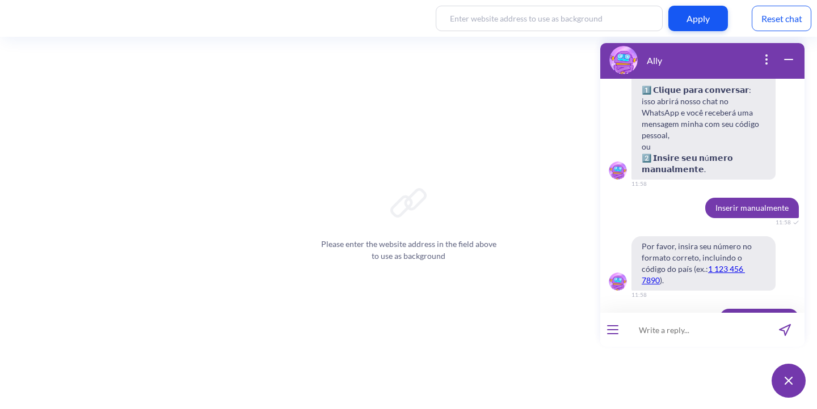
paste input "4407418634992"
type input "4407418634992"
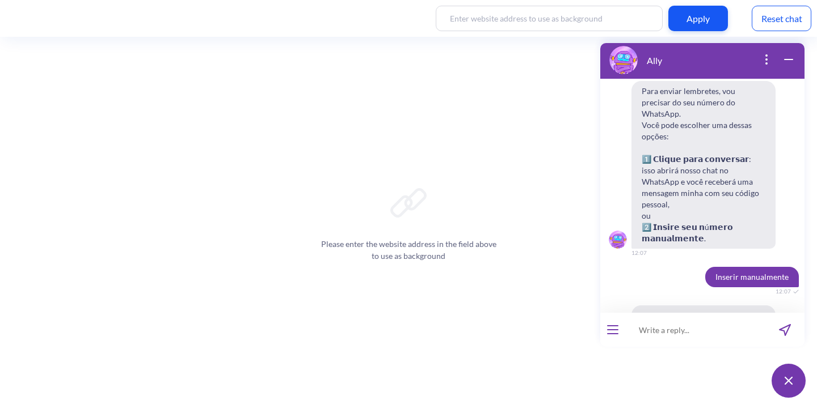
scroll to position [8148, 0]
type input "521369"
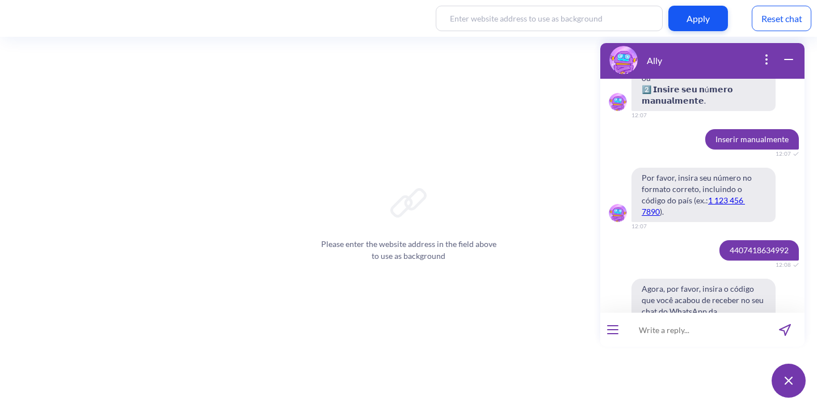
scroll to position [8287, 0]
